Goal: Transaction & Acquisition: Purchase product/service

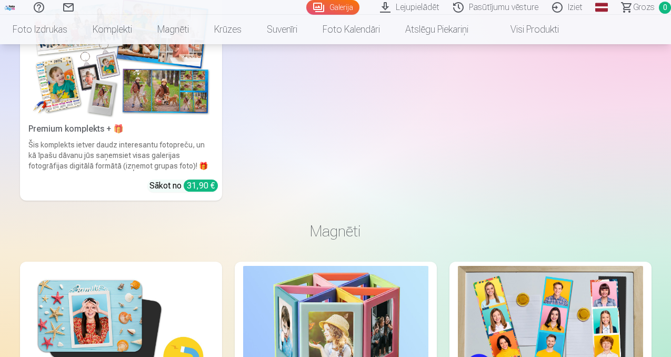
scroll to position [3342, 0]
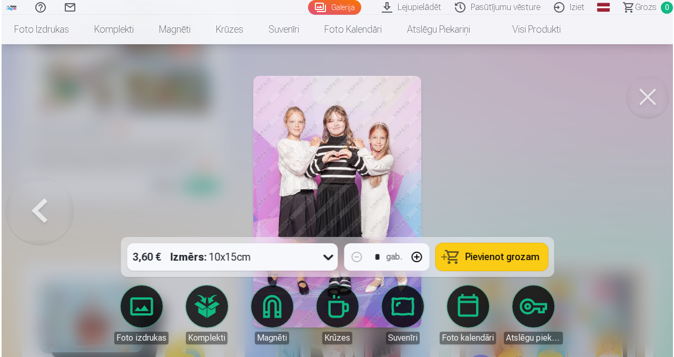
scroll to position [3354, 0]
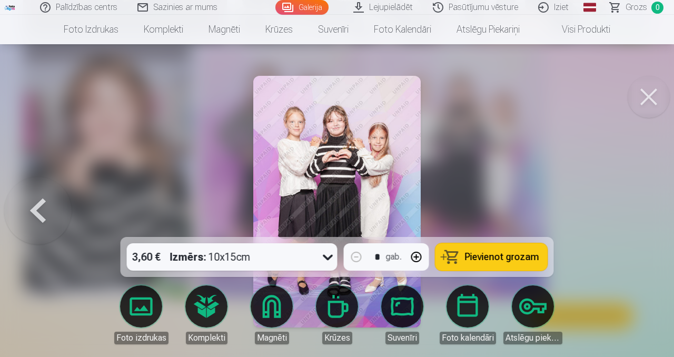
click at [325, 255] on icon at bounding box center [328, 257] width 17 height 17
click at [506, 93] on div at bounding box center [337, 178] width 674 height 357
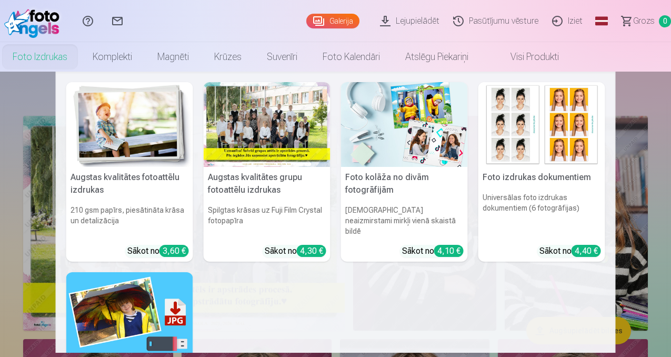
click at [80, 56] on link "Foto izdrukas" at bounding box center [40, 56] width 80 height 29
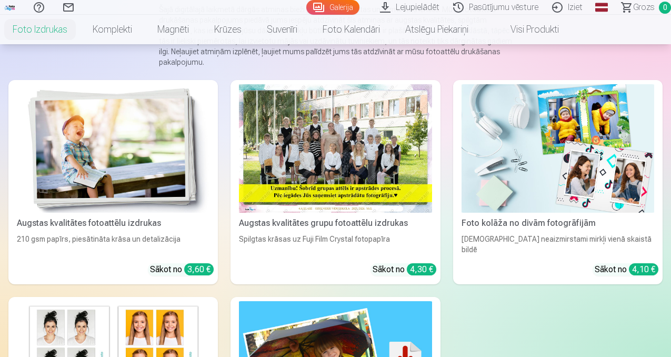
scroll to position [117, 0]
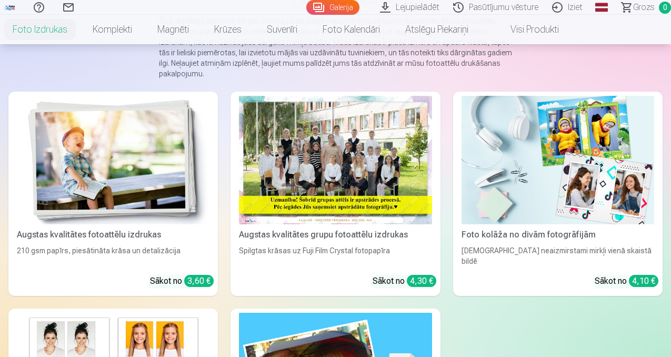
click at [462, 130] on img at bounding box center [558, 160] width 193 height 128
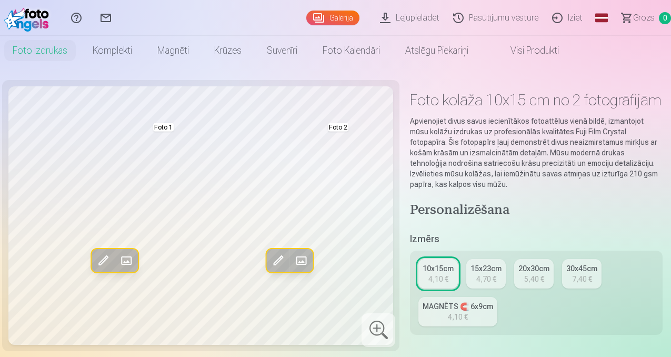
scroll to position [22, 0]
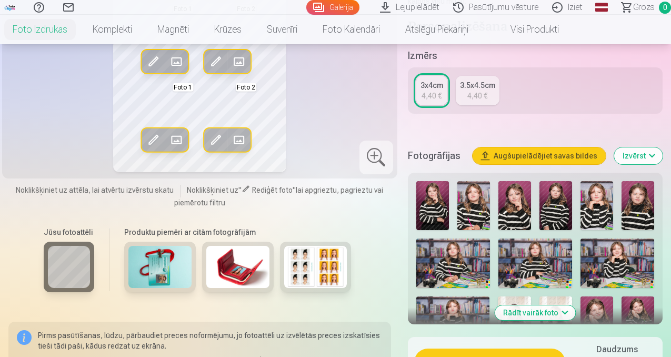
scroll to position [188, 0]
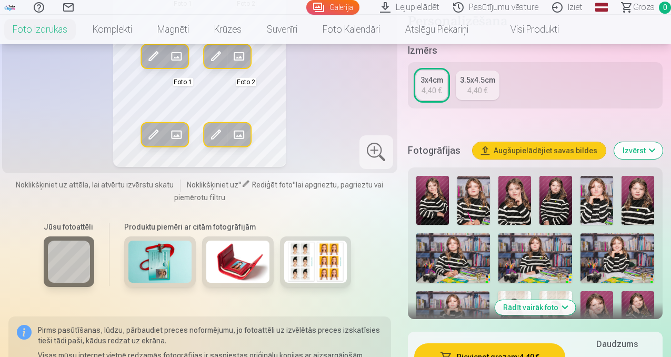
click at [472, 242] on img at bounding box center [453, 257] width 74 height 49
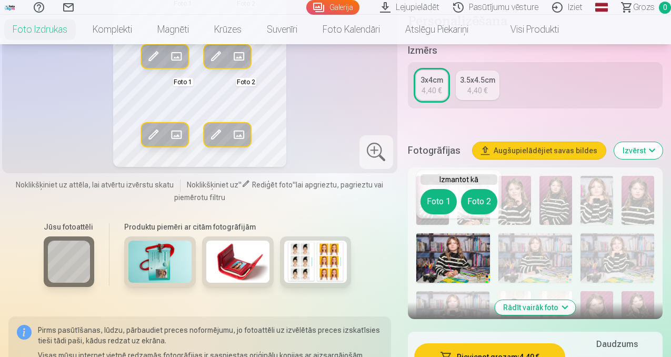
click at [440, 204] on button "Foto 1" at bounding box center [439, 201] width 36 height 25
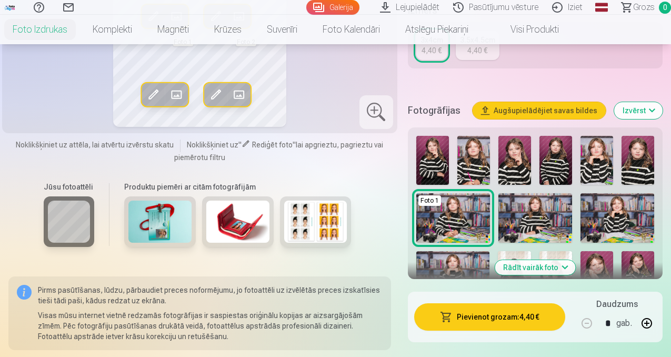
scroll to position [230, 0]
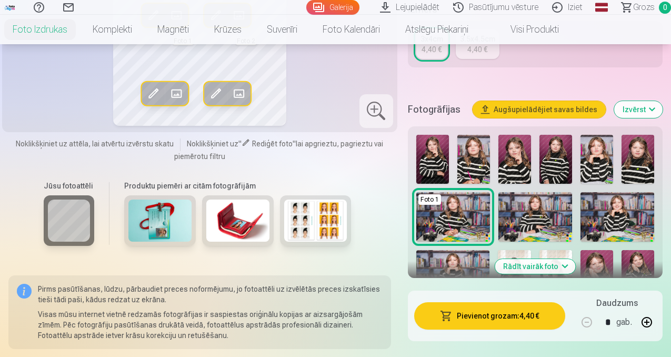
click at [485, 140] on img at bounding box center [474, 159] width 33 height 49
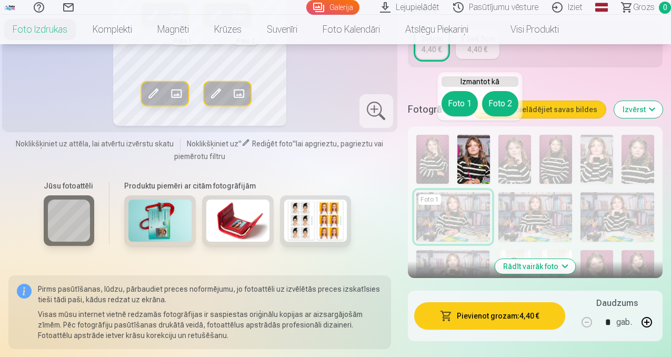
click at [460, 101] on button "Foto 1" at bounding box center [460, 103] width 36 height 25
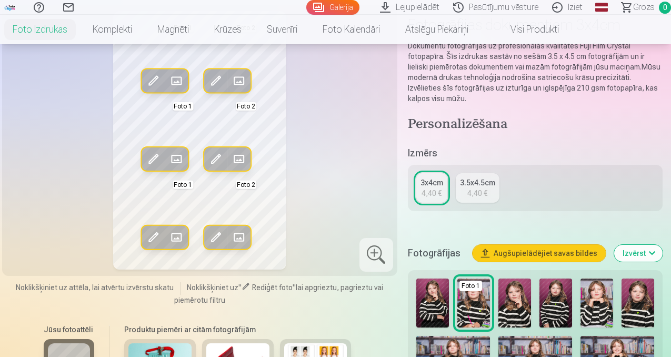
scroll to position [99, 0]
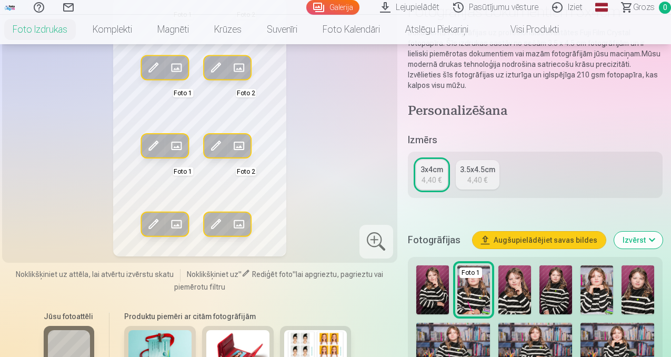
click at [654, 232] on button "Izvērst" at bounding box center [638, 240] width 48 height 17
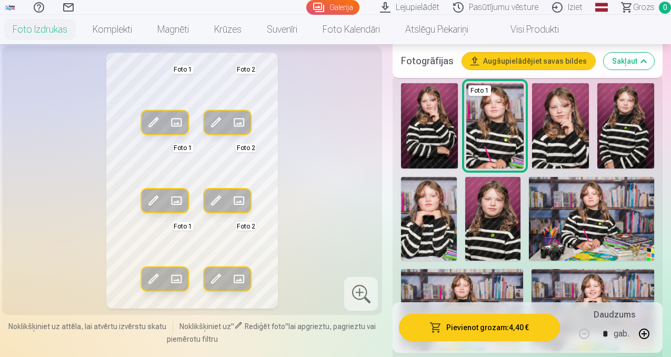
scroll to position [256, 0]
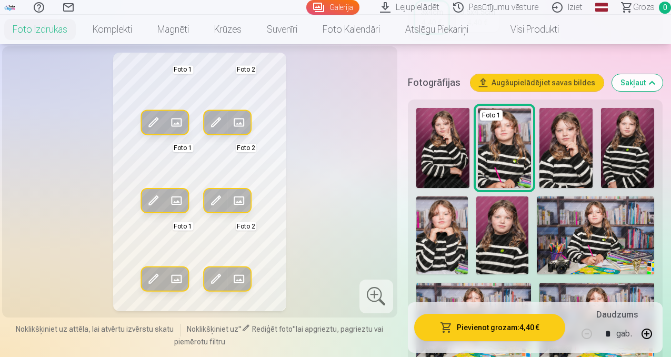
click at [439, 235] on img at bounding box center [442, 235] width 52 height 78
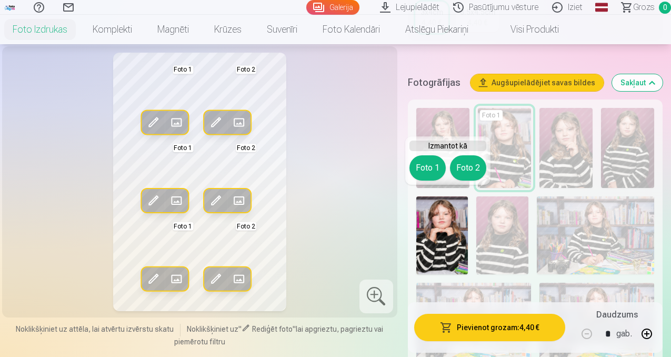
click at [419, 155] on div "Foto 1 Foto 2" at bounding box center [448, 167] width 77 height 25
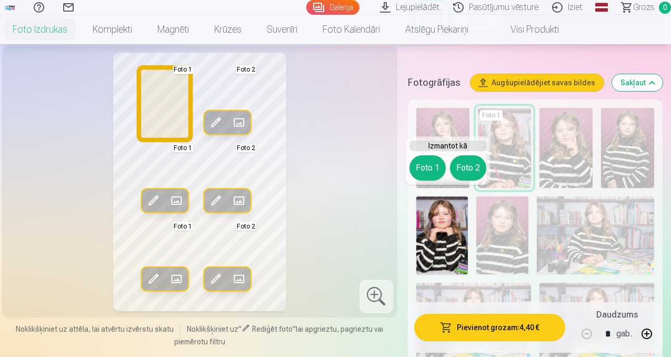
click at [423, 163] on button "Foto 1" at bounding box center [428, 167] width 36 height 25
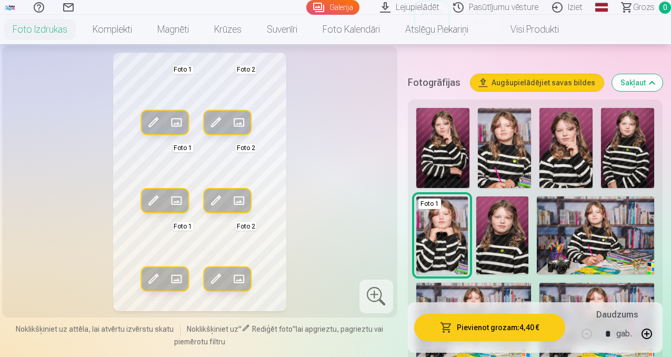
click at [638, 133] on img at bounding box center [627, 148] width 53 height 80
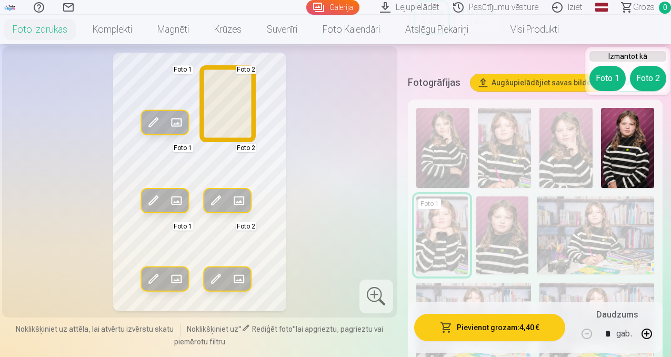
click at [642, 89] on button "Foto 2" at bounding box center [648, 78] width 36 height 25
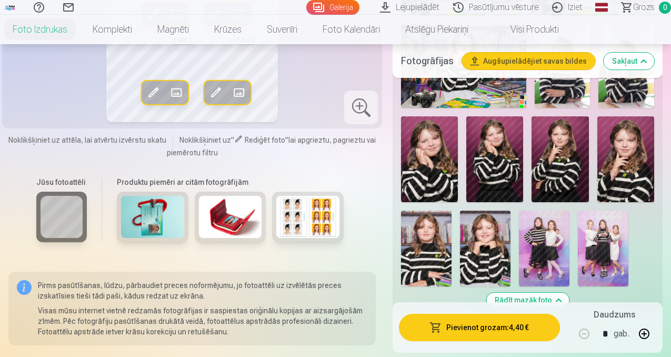
scroll to position [605, 0]
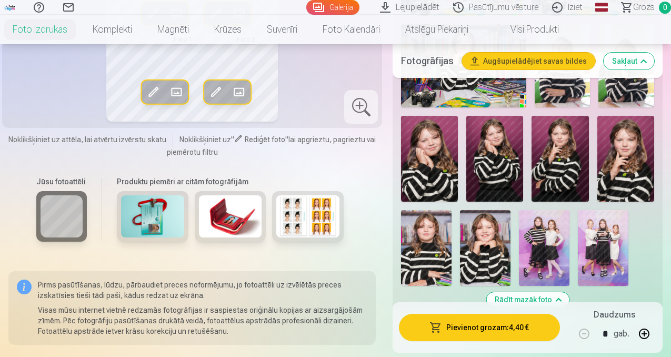
click at [570, 222] on img at bounding box center [544, 248] width 51 height 76
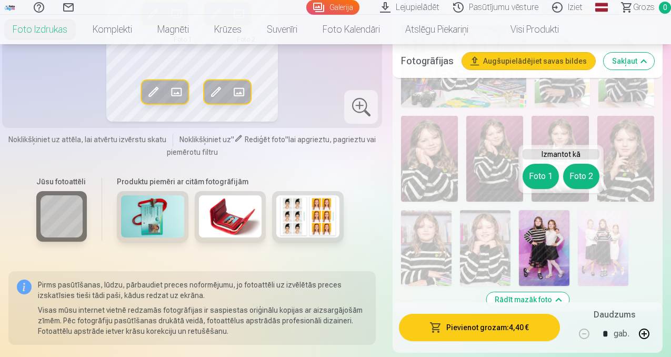
click at [540, 180] on button "Foto 1" at bounding box center [541, 176] width 36 height 25
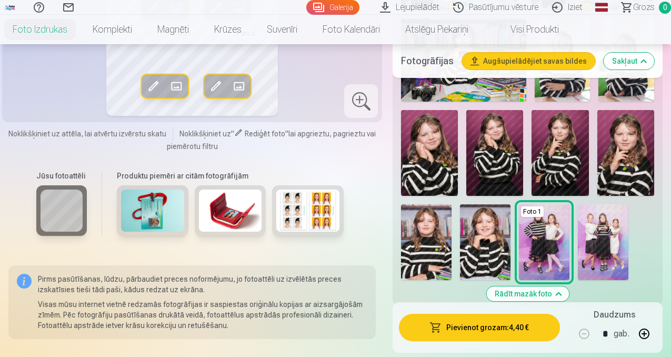
scroll to position [600, 0]
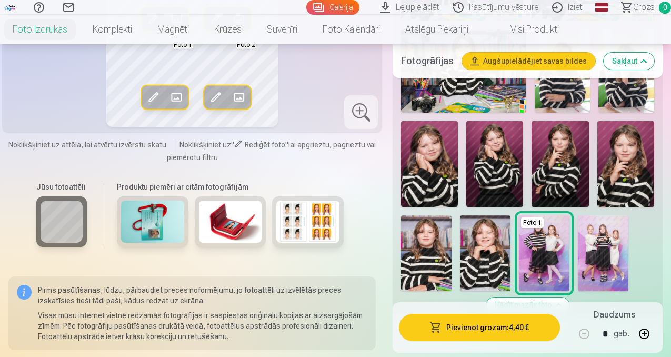
click at [499, 256] on img at bounding box center [485, 253] width 51 height 76
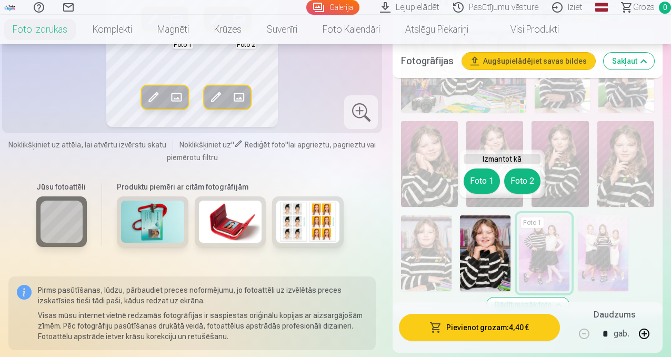
click at [481, 172] on button "Foto 1" at bounding box center [482, 180] width 36 height 25
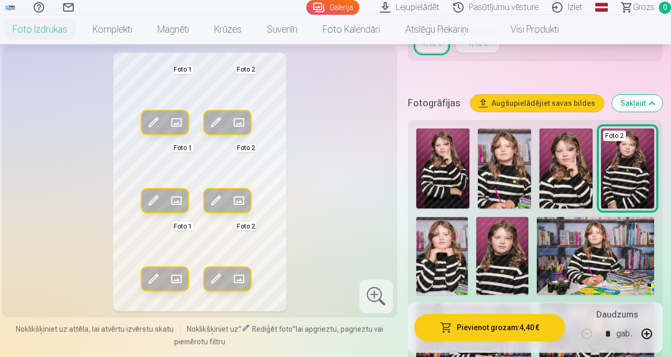
scroll to position [245, 0]
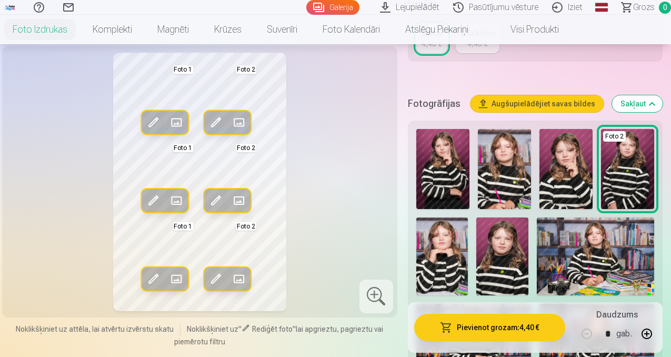
scroll to position [236, 0]
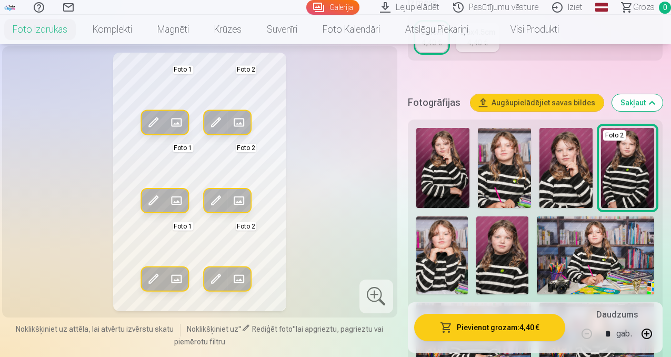
click at [147, 131] on span at bounding box center [153, 122] width 17 height 17
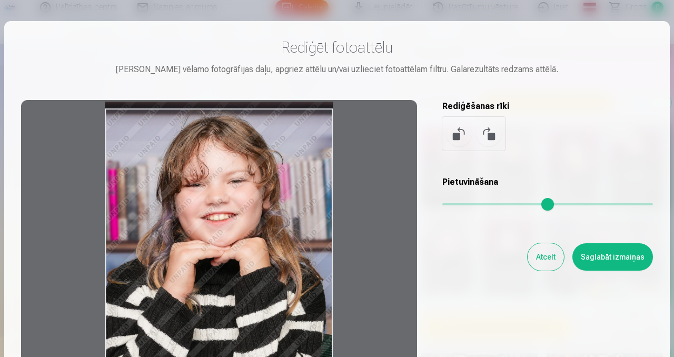
drag, startPoint x: 188, startPoint y: 172, endPoint x: 189, endPoint y: 165, distance: 6.9
click at [189, 165] on div at bounding box center [219, 265] width 396 height 331
click at [597, 255] on button "Saglabāt izmaiņas" at bounding box center [612, 256] width 81 height 27
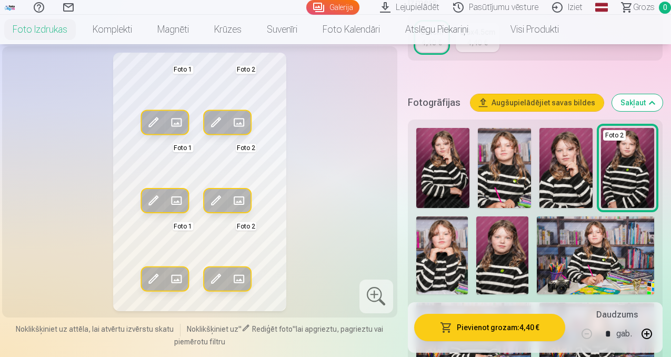
click at [211, 131] on span at bounding box center [216, 122] width 17 height 17
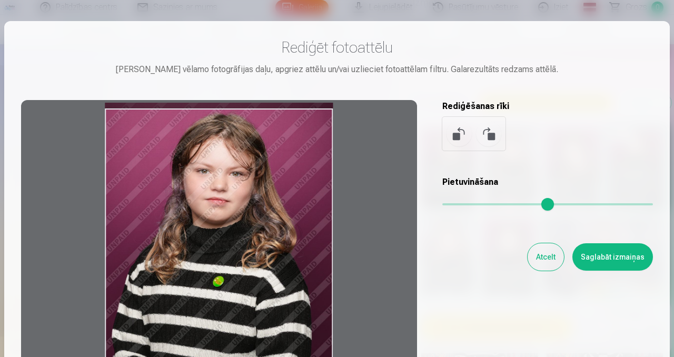
drag, startPoint x: 224, startPoint y: 154, endPoint x: 238, endPoint y: 148, distance: 15.6
click at [238, 148] on div at bounding box center [219, 265] width 396 height 331
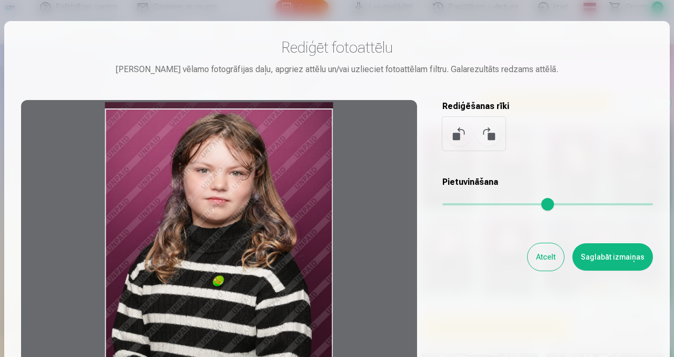
click at [615, 255] on button "Saglabāt izmaiņas" at bounding box center [612, 256] width 81 height 27
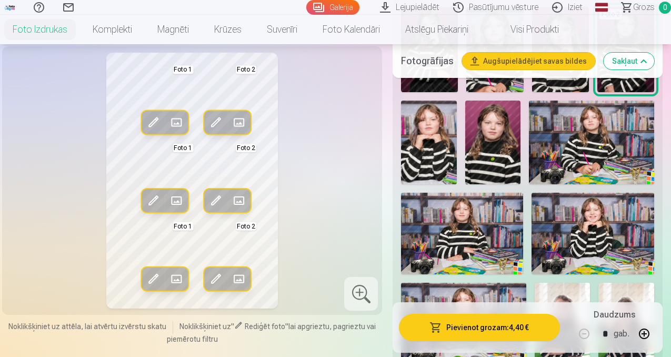
scroll to position [346, 0]
click at [604, 127] on img at bounding box center [591, 142] width 125 height 83
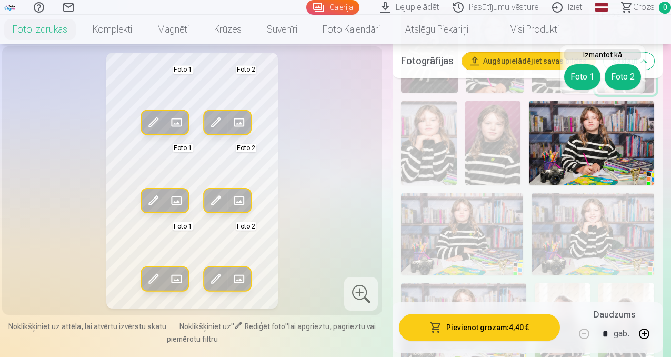
click at [376, 169] on div "Rediģēt foto Aizstāt Foto 1 Rediģēt foto Aizstāt Foto 2 Rediģēt foto Aizstāt Fo…" at bounding box center [191, 181] width 367 height 256
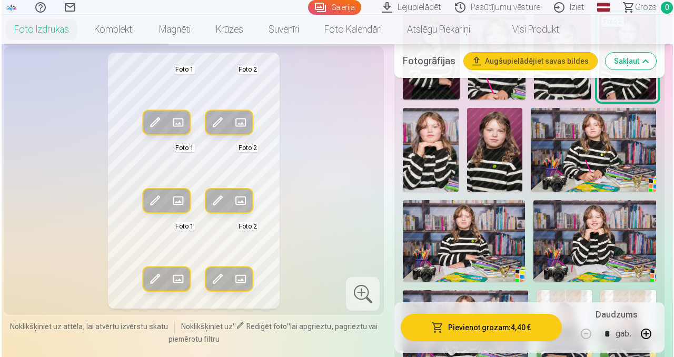
scroll to position [336, 0]
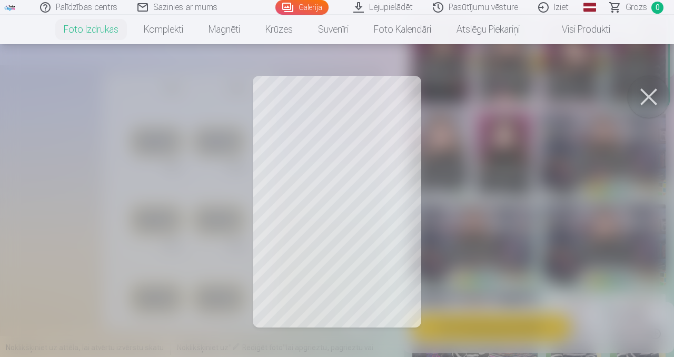
click at [230, 101] on div at bounding box center [337, 178] width 674 height 357
click at [362, 119] on div at bounding box center [337, 178] width 674 height 357
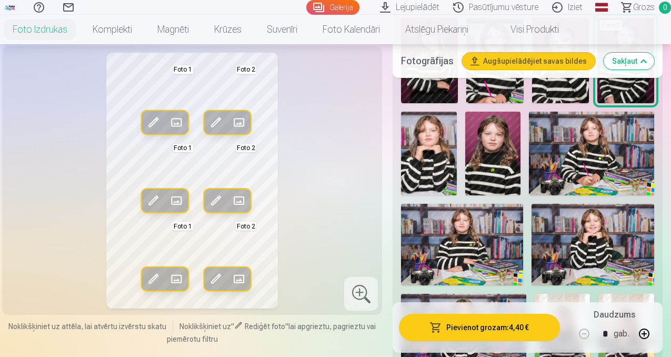
click at [208, 131] on span at bounding box center [216, 122] width 17 height 17
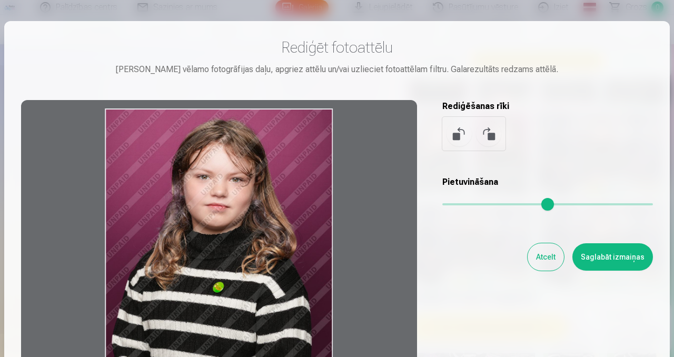
drag, startPoint x: 257, startPoint y: 174, endPoint x: 254, endPoint y: 211, distance: 37.0
click at [254, 211] on div at bounding box center [219, 265] width 396 height 331
click at [621, 259] on button "Saglabāt izmaiņas" at bounding box center [612, 256] width 81 height 27
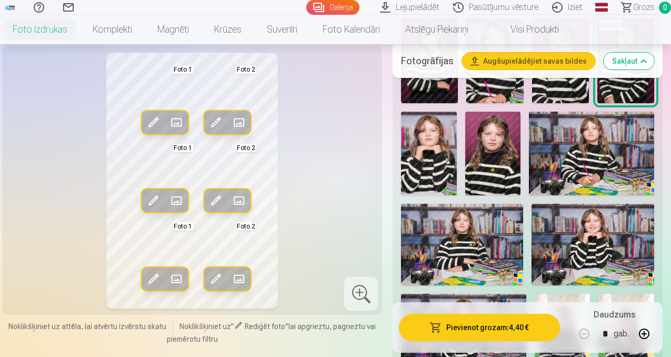
click at [512, 327] on button "Pievienot grozam : 4,40 €" at bounding box center [479, 327] width 161 height 27
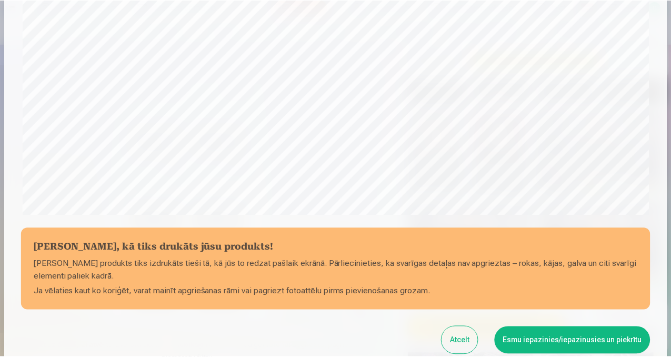
scroll to position [355, 0]
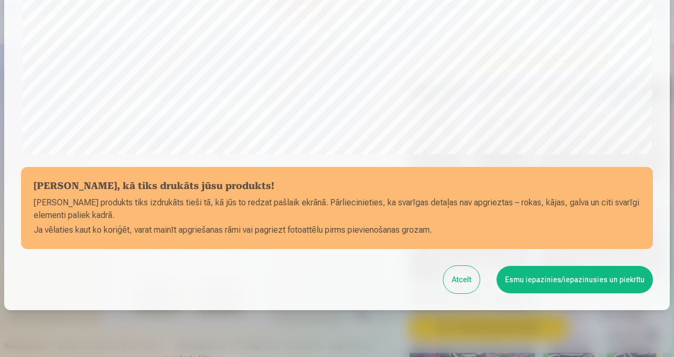
click at [553, 282] on button "Esmu iepazinies/iepazinusies un piekrītu" at bounding box center [574, 279] width 156 height 27
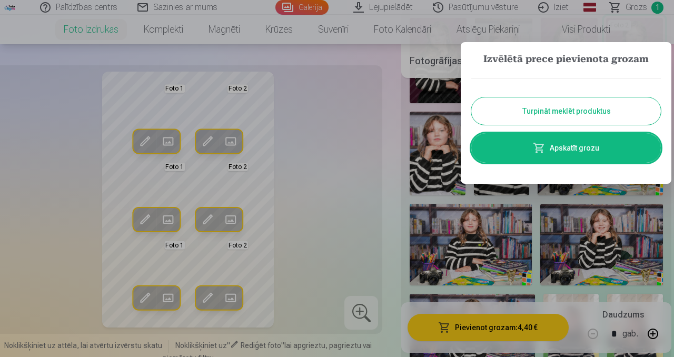
click at [529, 111] on button "Turpināt meklēt produktus" at bounding box center [566, 110] width 190 height 27
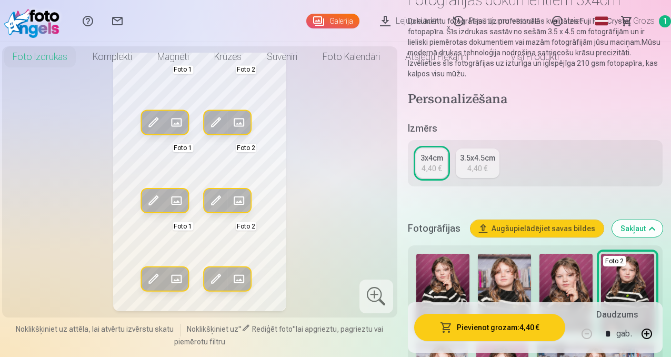
scroll to position [0, 0]
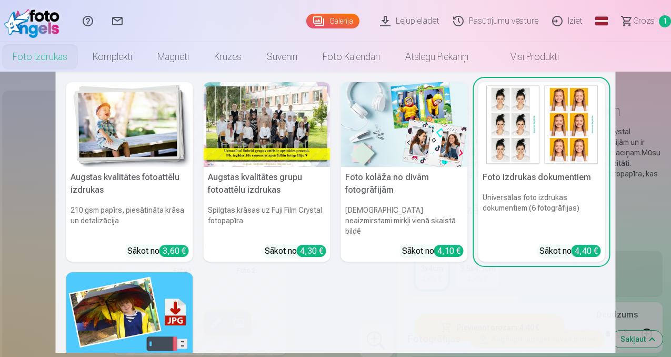
click at [80, 55] on link "Foto izdrukas" at bounding box center [40, 56] width 80 height 29
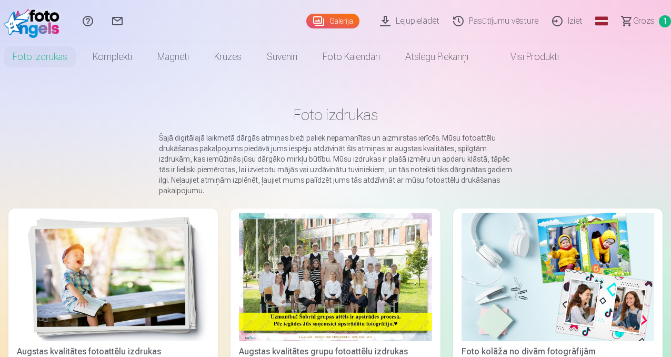
click at [286, 271] on div at bounding box center [335, 277] width 193 height 128
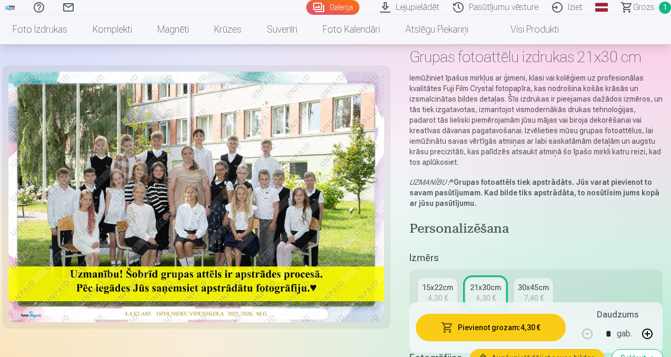
scroll to position [54, 0]
click at [454, 324] on span "button" at bounding box center [447, 327] width 13 height 11
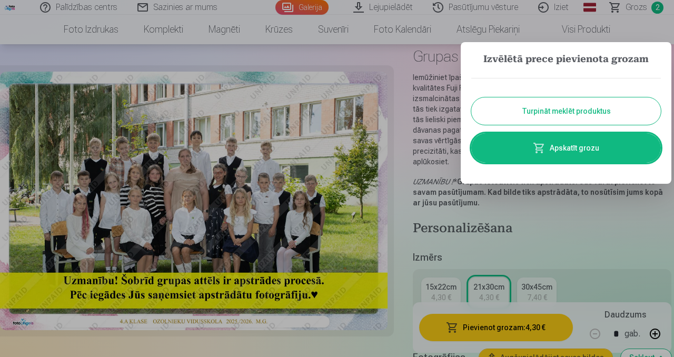
click at [544, 106] on button "Turpināt meklēt produktus" at bounding box center [566, 110] width 190 height 27
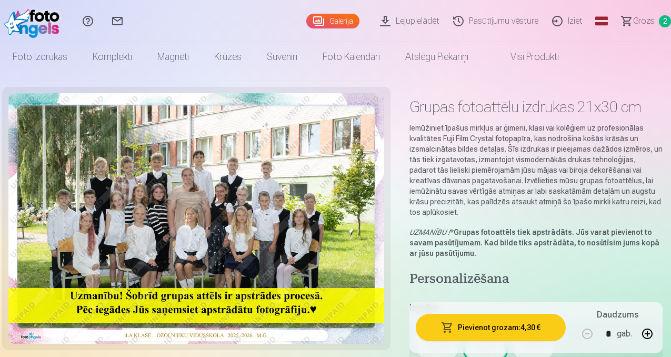
scroll to position [0, 0]
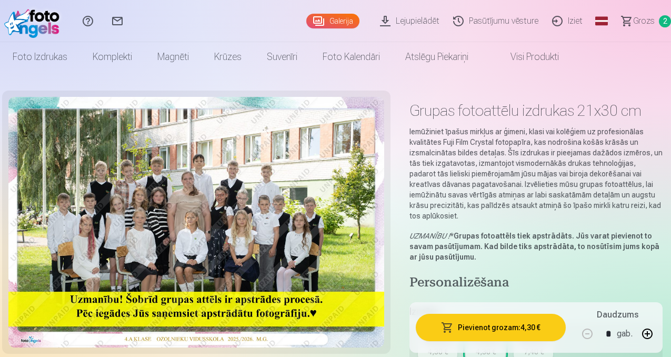
click at [39, 29] on img at bounding box center [34, 21] width 61 height 34
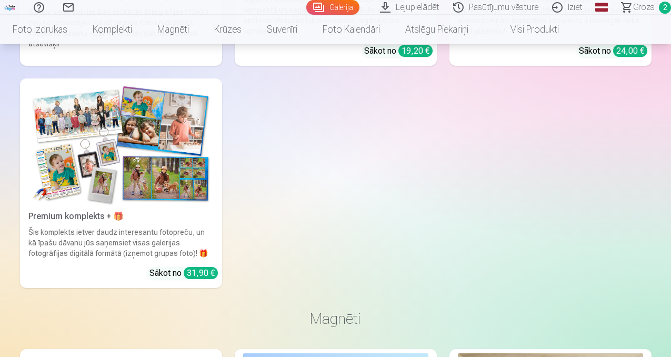
scroll to position [3300, 0]
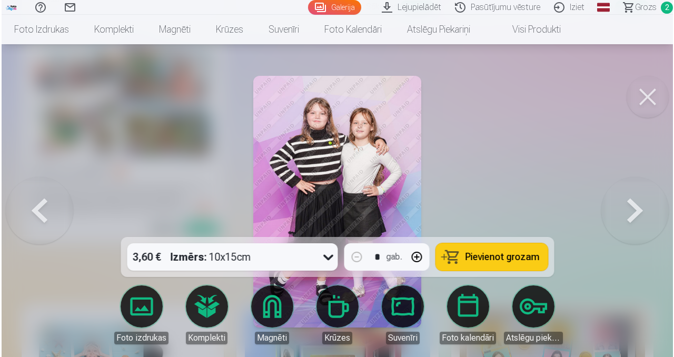
scroll to position [3312, 0]
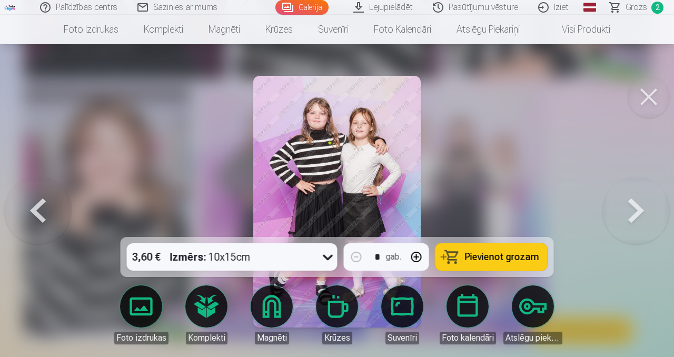
click at [326, 257] on icon at bounding box center [328, 258] width 10 height 6
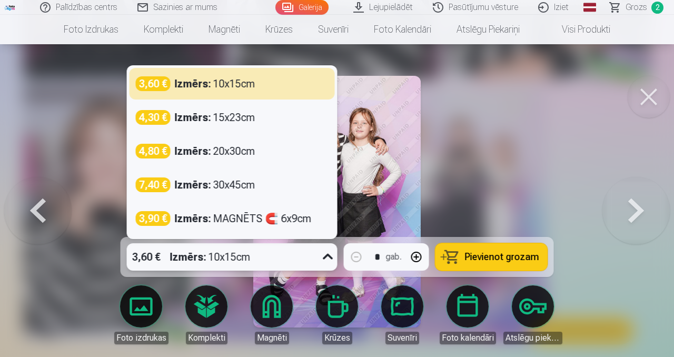
click at [508, 198] on div at bounding box center [337, 178] width 674 height 357
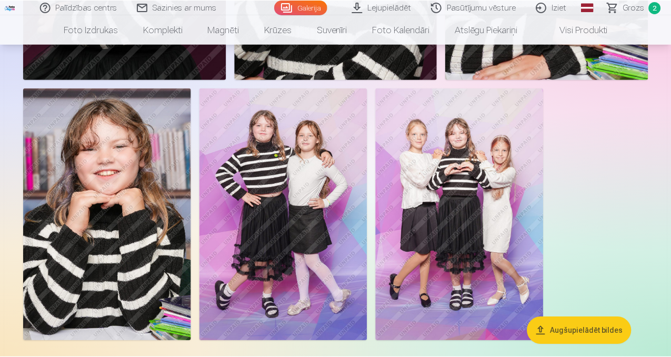
scroll to position [3300, 0]
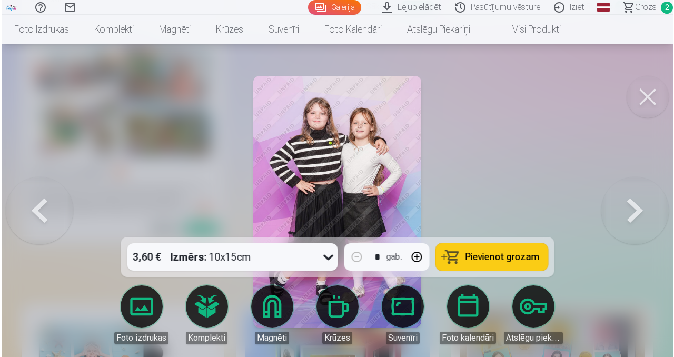
scroll to position [3312, 0]
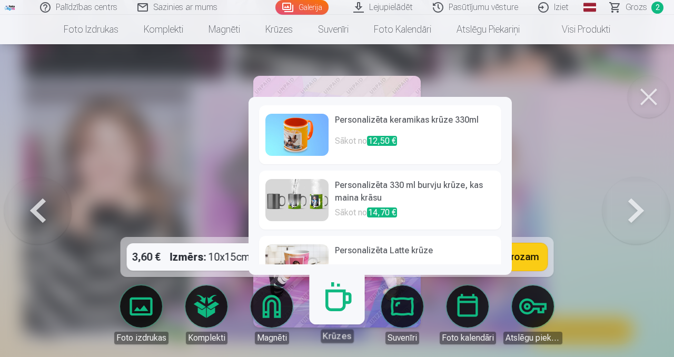
click at [332, 295] on link "Personalizēta [PERSON_NAME] Sākot no 13,90 €" at bounding box center [380, 265] width 242 height 59
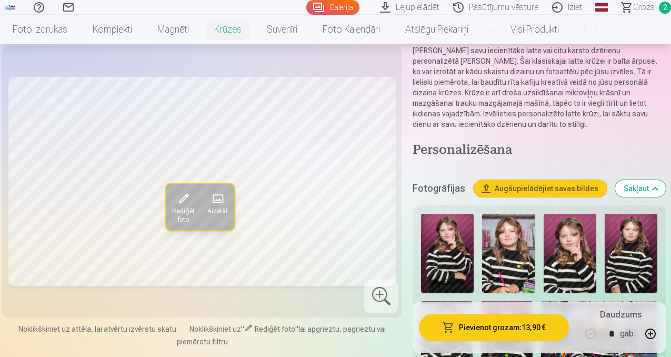
scroll to position [81, 0]
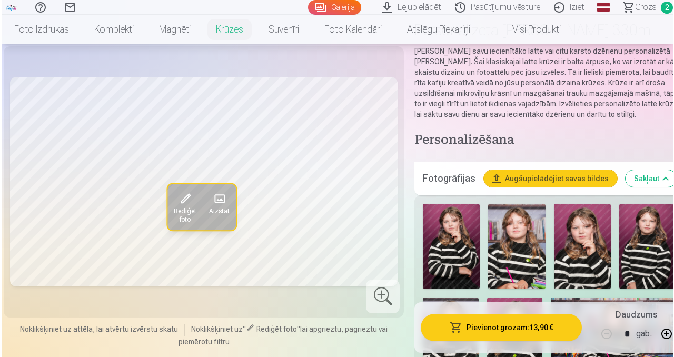
scroll to position [3318, 0]
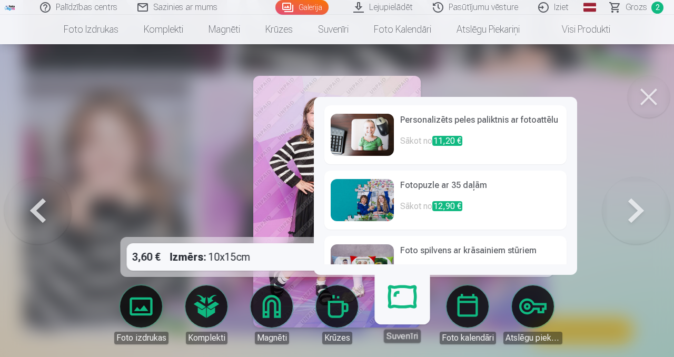
click at [398, 302] on link "Suvenīri" at bounding box center [402, 310] width 65 height 65
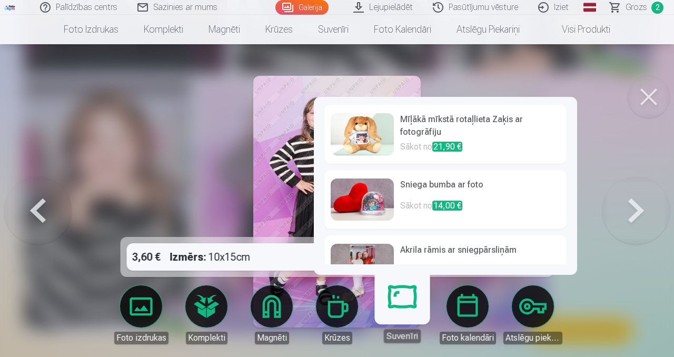
scroll to position [263, 0]
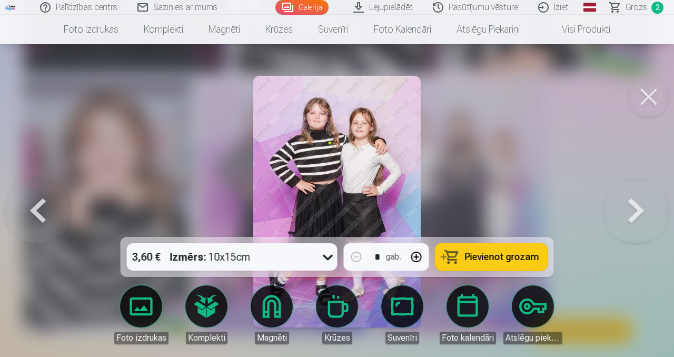
click at [218, 198] on div at bounding box center [337, 178] width 674 height 357
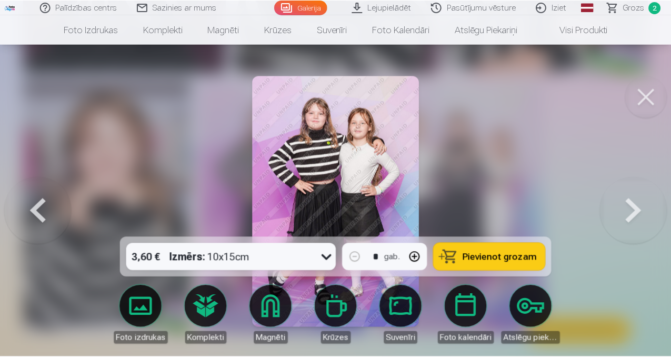
scroll to position [3306, 0]
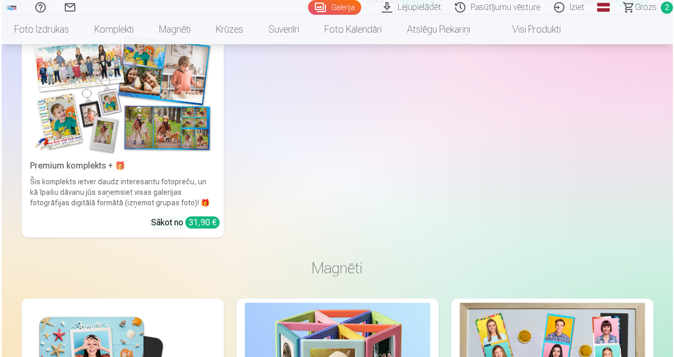
scroll to position [3318, 0]
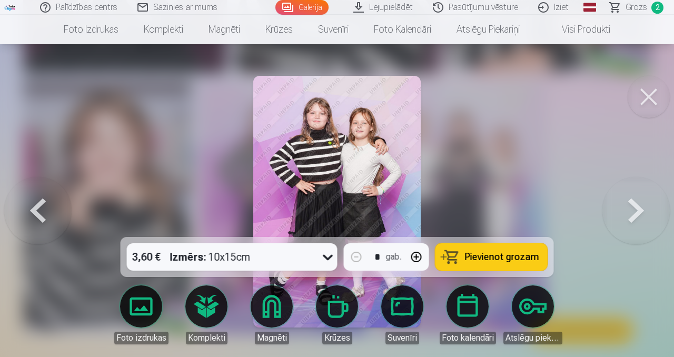
click at [465, 259] on button "Pievienot grozam" at bounding box center [491, 256] width 112 height 27
click at [628, 213] on button at bounding box center [635, 201] width 67 height 49
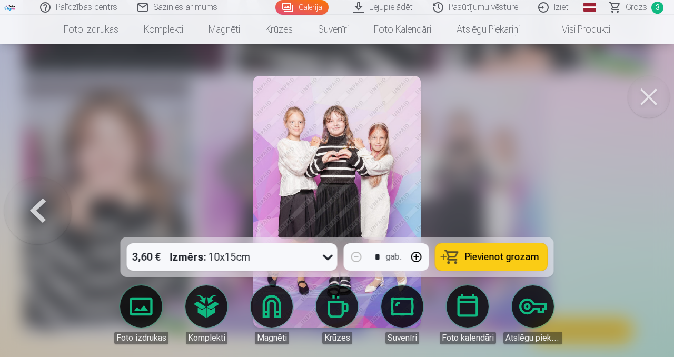
click at [649, 90] on button at bounding box center [649, 97] width 42 height 42
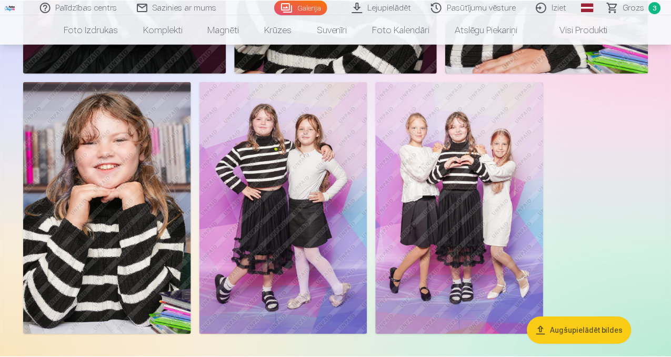
scroll to position [3306, 0]
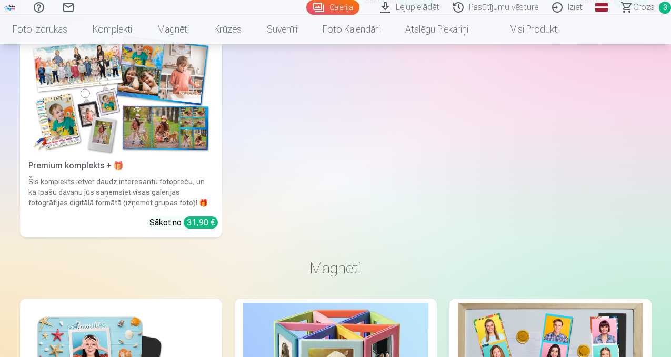
click at [640, 11] on span "Grozs" at bounding box center [644, 7] width 22 height 13
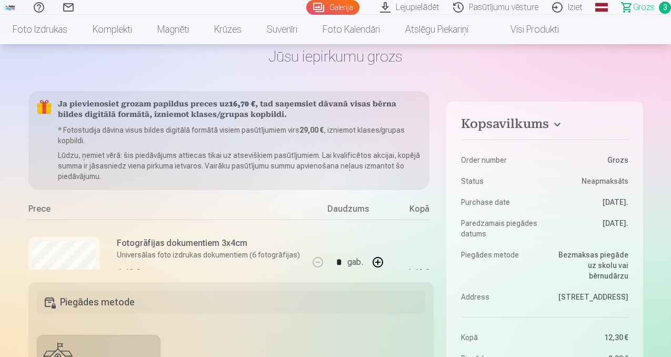
scroll to position [38, 0]
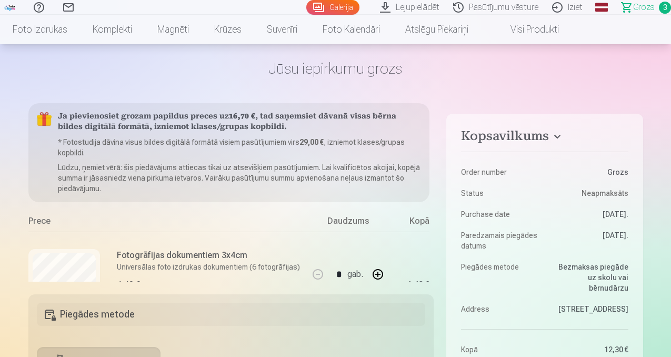
click at [246, 278] on div "Fotogrāfijas dokumentiem 3x4cm Universālas foto izdrukas dokumentiem (6 fotogrā…" at bounding box center [208, 270] width 183 height 42
click at [250, 277] on div "Fotogrāfijas dokumentiem 3x4cm Universālas foto izdrukas dokumentiem (6 fotogrā…" at bounding box center [208, 270] width 183 height 42
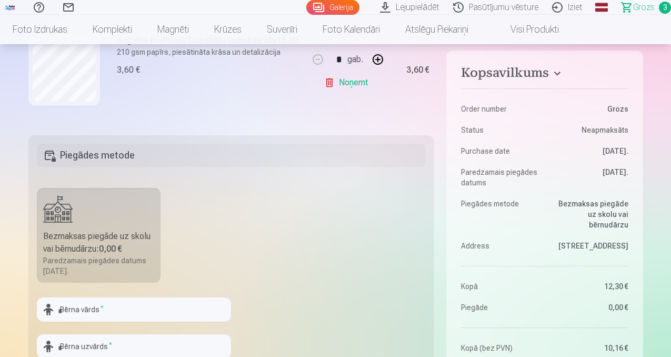
scroll to position [245, 0]
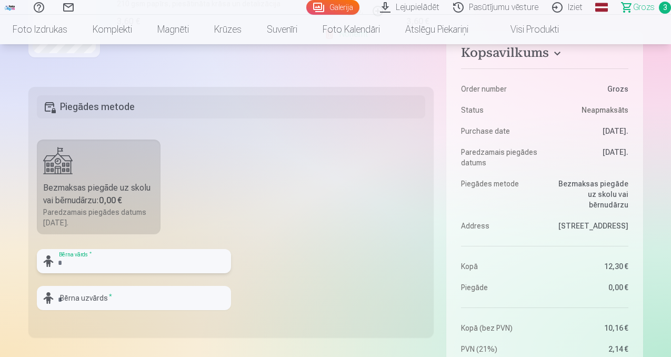
click at [161, 262] on input "text" at bounding box center [134, 261] width 194 height 24
type input "******"
click at [148, 300] on input "text" at bounding box center [134, 298] width 194 height 24
type input "*****"
click at [309, 276] on fieldset "Piegādes metode Bezmaksas piegāde uz skolu vai bērnudārzu : 0,00 € Paredzamais …" at bounding box center [231, 212] width 406 height 251
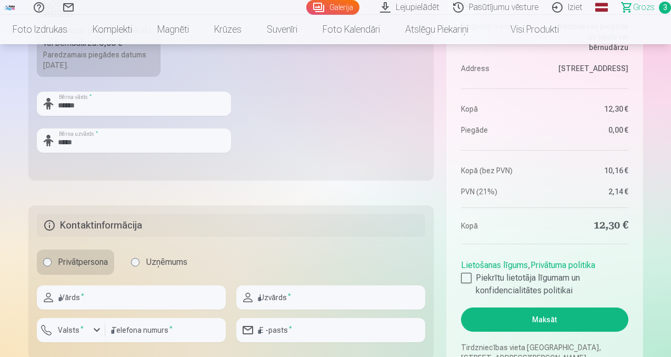
scroll to position [426, 0]
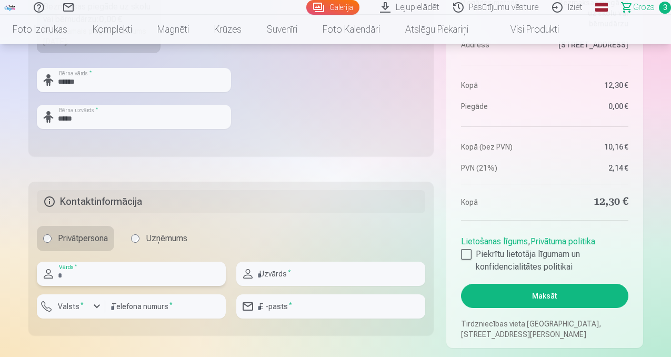
click at [167, 274] on input "text" at bounding box center [131, 274] width 189 height 24
type input "****"
type input "*****"
type input "********"
type input "**********"
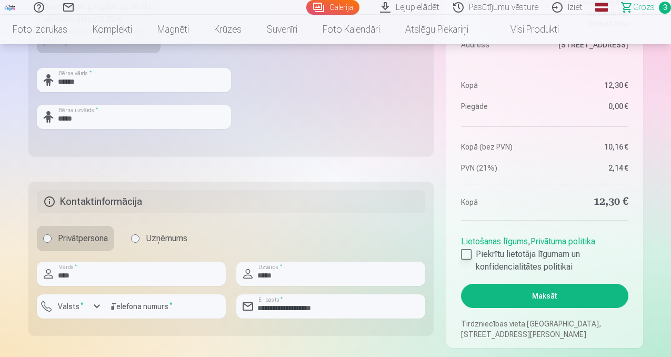
click at [466, 254] on div at bounding box center [466, 254] width 11 height 11
click at [520, 294] on button "Maksāt" at bounding box center [544, 296] width 167 height 24
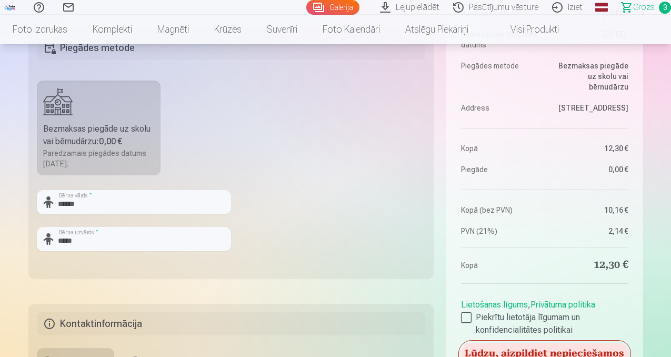
scroll to position [305, 0]
click at [126, 131] on div "Bezmaksas piegāde uz skolu vai bērnudārzu : 0,00 €" at bounding box center [99, 134] width 112 height 25
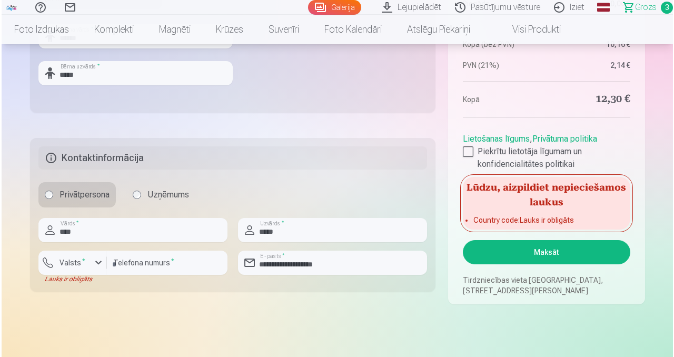
scroll to position [486, 0]
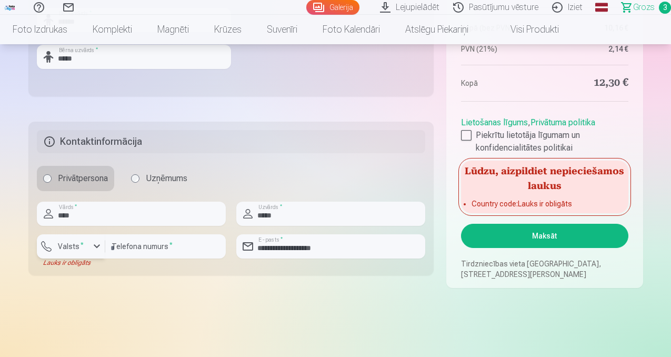
click at [81, 242] on sup "*" at bounding box center [82, 244] width 3 height 7
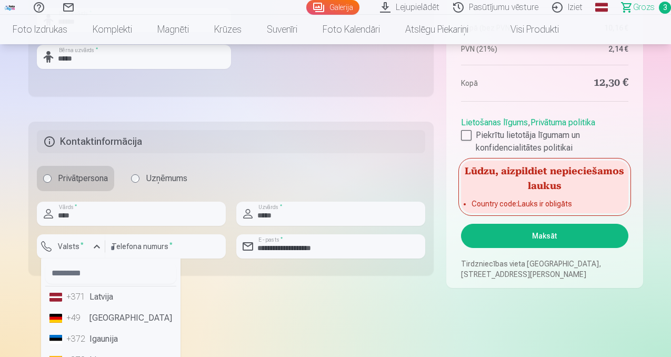
click at [92, 298] on li "+371 Latvija" at bounding box center [110, 296] width 131 height 21
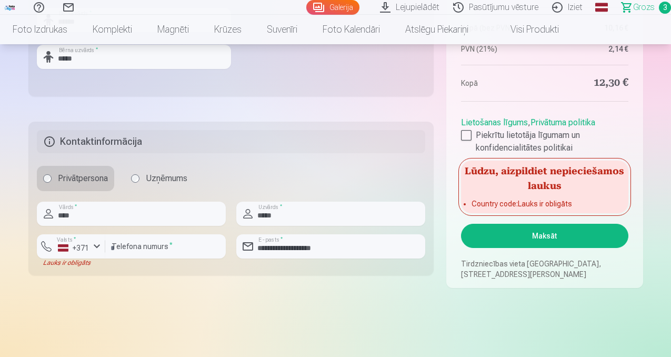
click at [517, 235] on button "Maksāt" at bounding box center [544, 236] width 167 height 24
